Goal: Task Accomplishment & Management: Complete application form

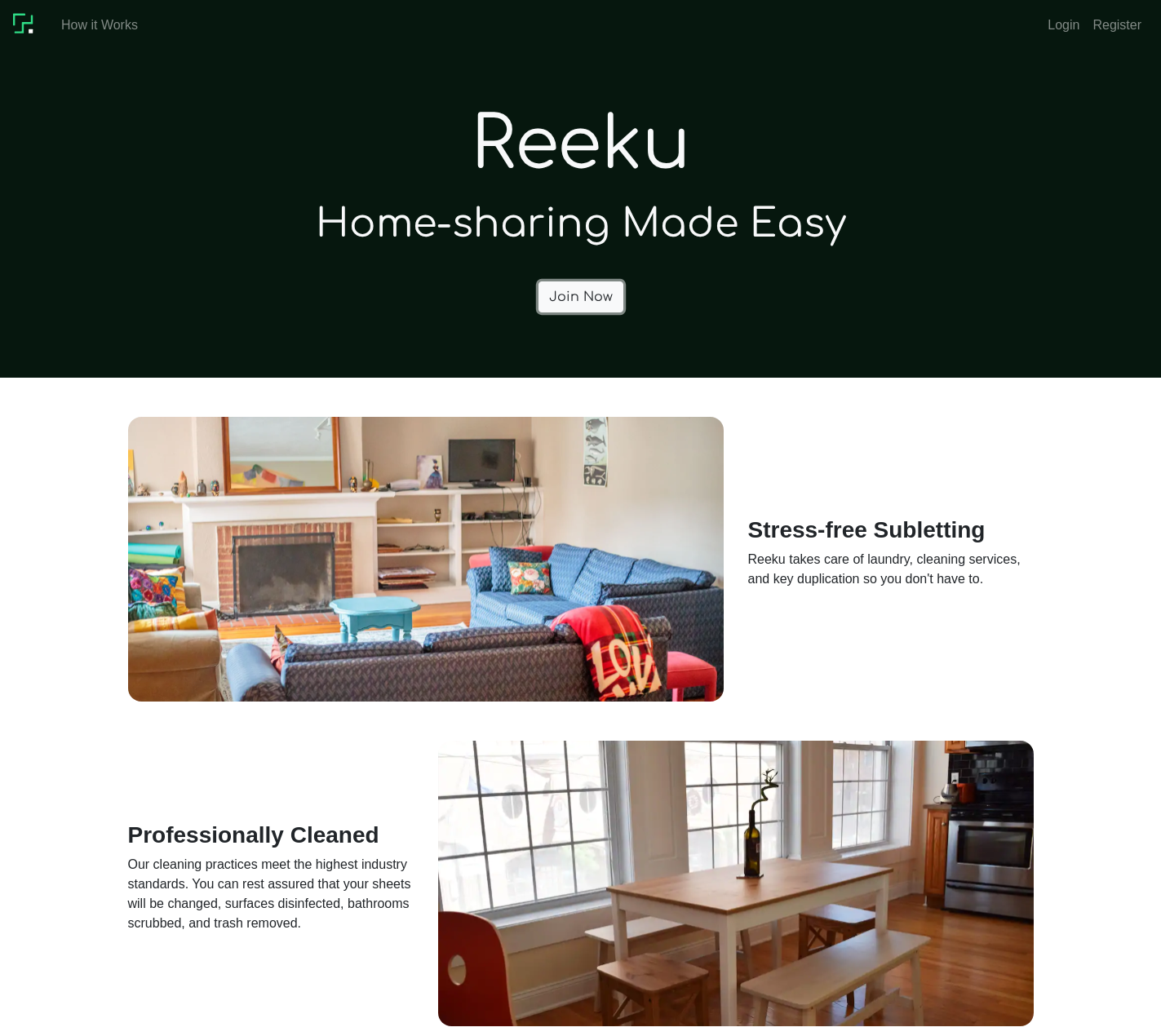
click at [589, 311] on link "Join Now" at bounding box center [581, 297] width 85 height 31
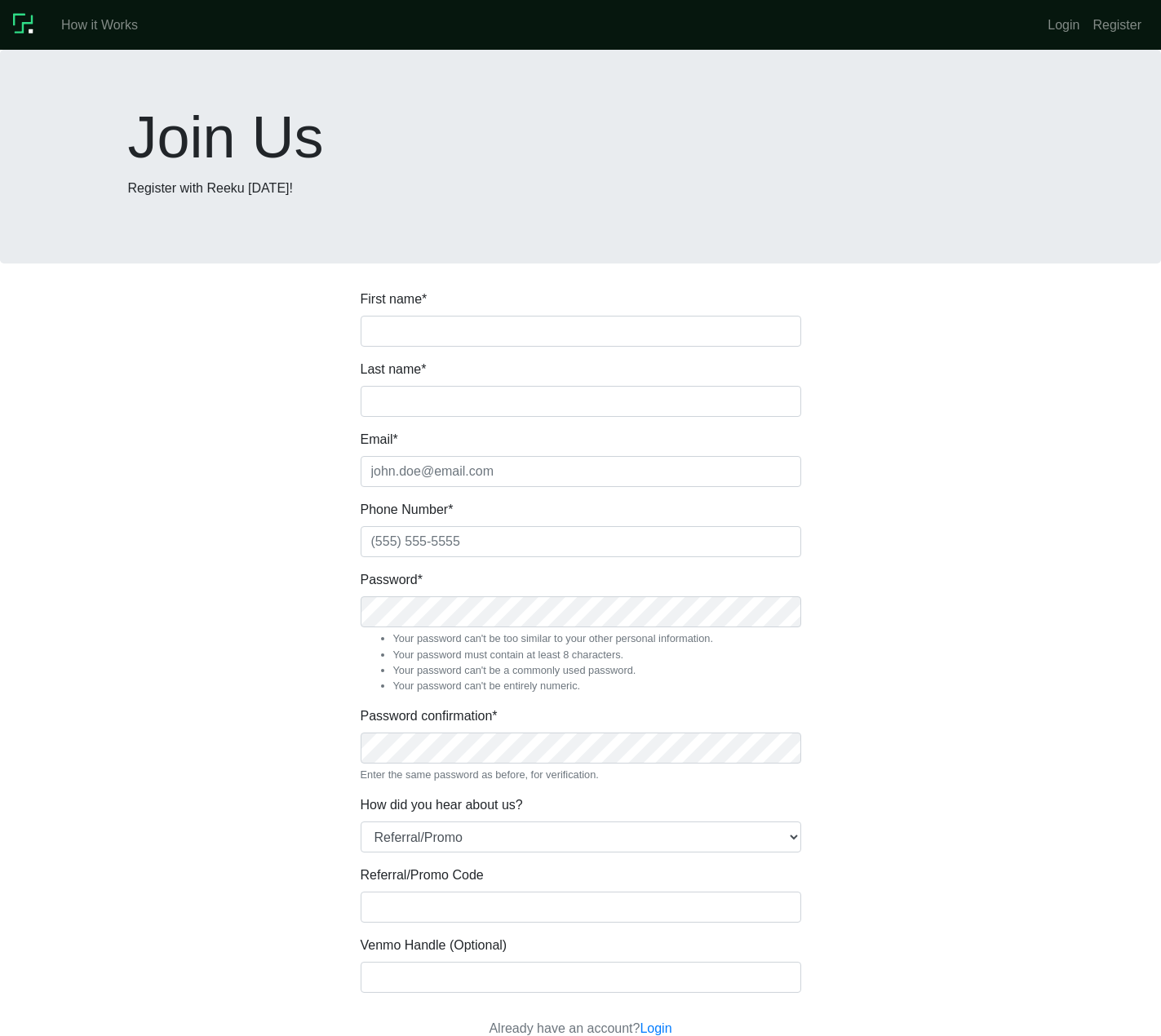
scroll to position [231, 0]
